Goal: Transaction & Acquisition: Purchase product/service

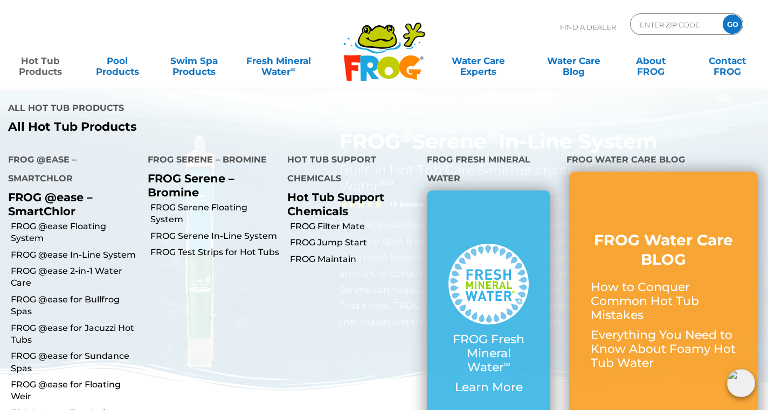
click at [34, 68] on link "Hot Tub Products" at bounding box center [41, 61] width 60 height 22
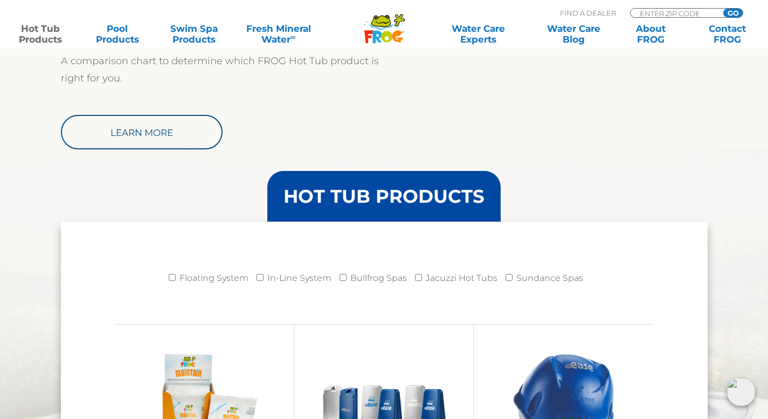
scroll to position [1048, 0]
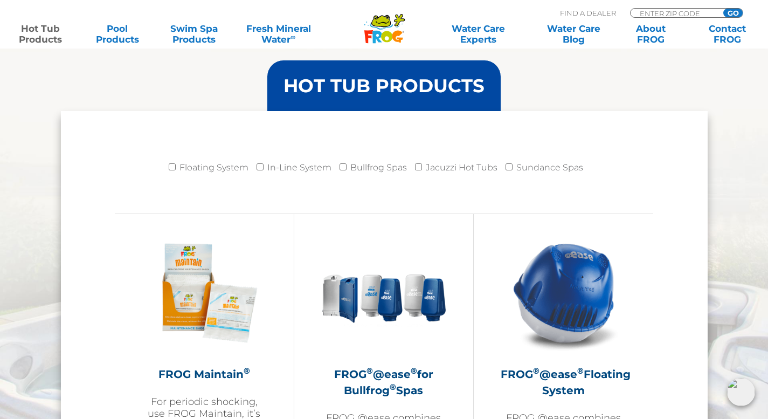
click at [580, 314] on img at bounding box center [563, 292] width 125 height 125
